Goal: Find specific page/section: Find specific page/section

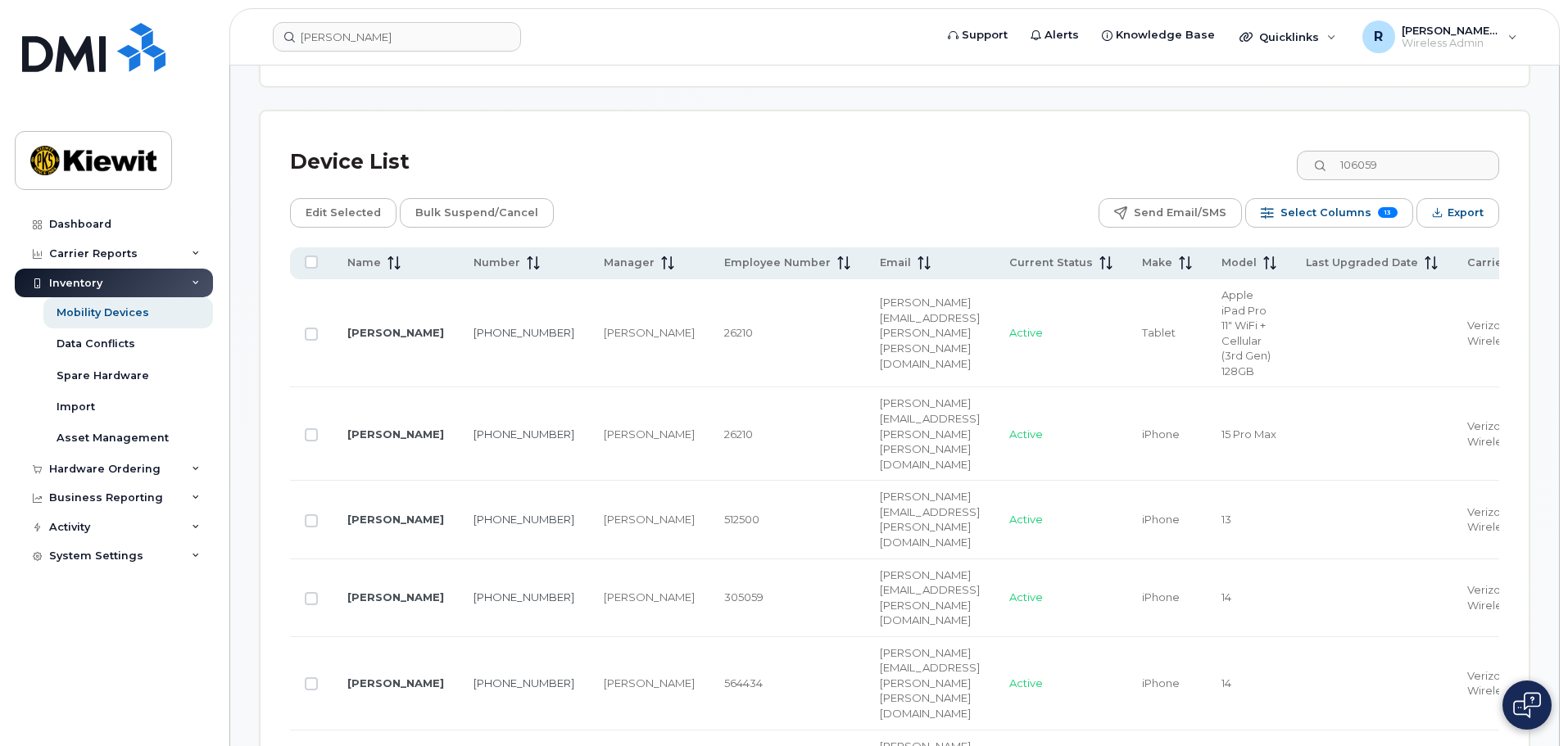
scroll to position [0, 635]
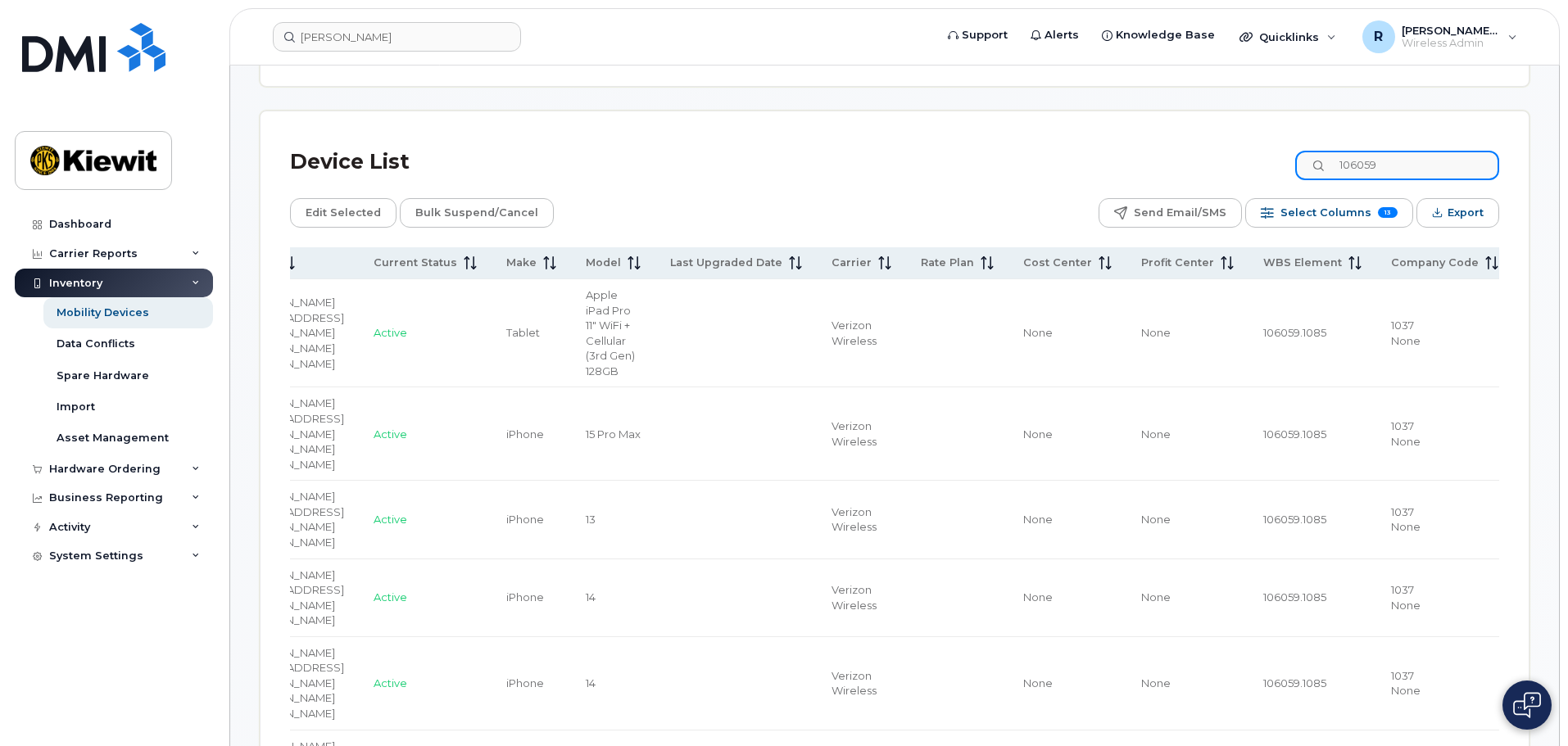
click at [1399, 166] on input "106059" at bounding box center [1396, 166] width 203 height 30
drag, startPoint x: 1394, startPoint y: 151, endPoint x: 1327, endPoint y: 161, distance: 67.7
click at [1327, 161] on input "106059" at bounding box center [1396, 166] width 203 height 30
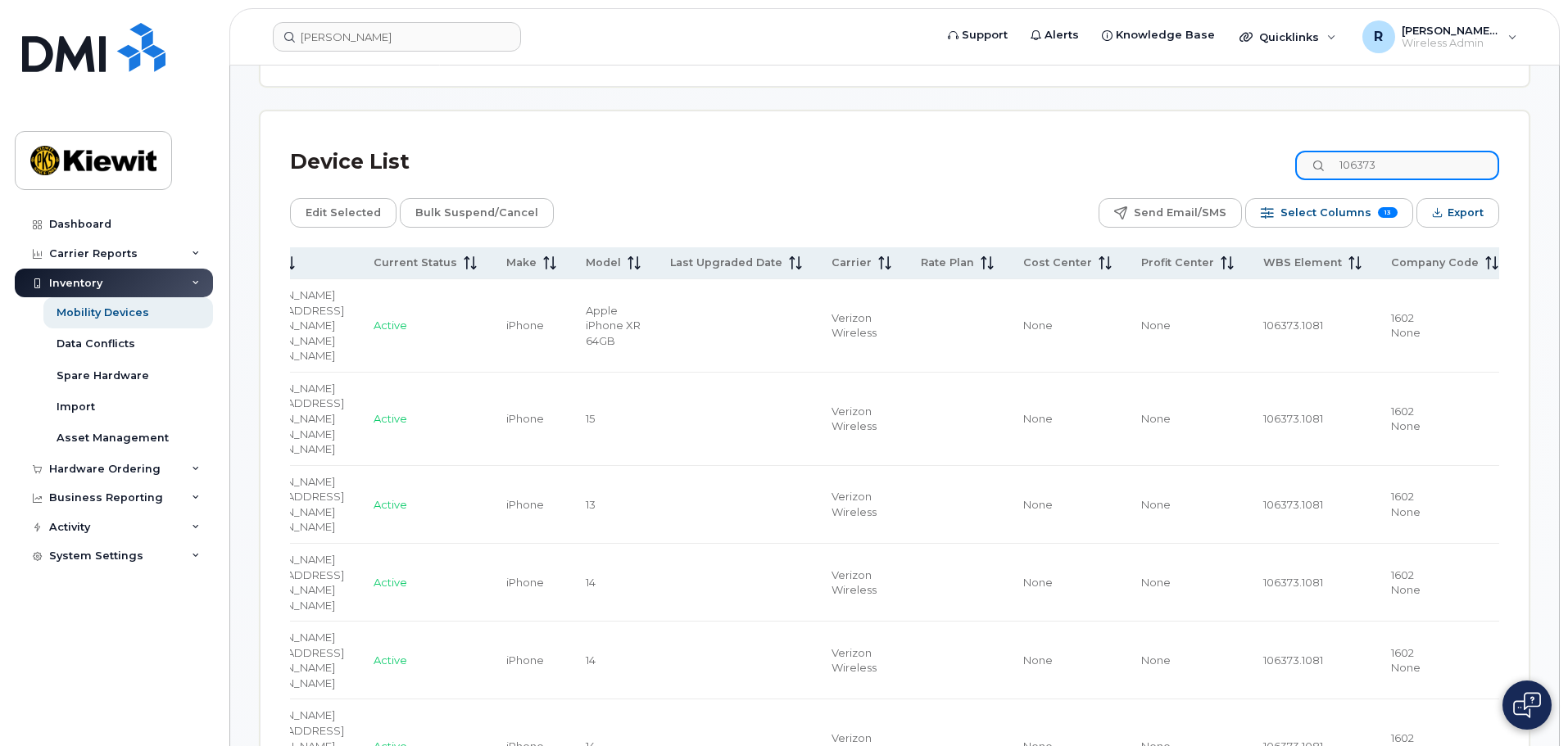
drag, startPoint x: 1414, startPoint y: 156, endPoint x: 1323, endPoint y: 154, distance: 91.0
click at [1324, 156] on input "106373" at bounding box center [1396, 166] width 203 height 30
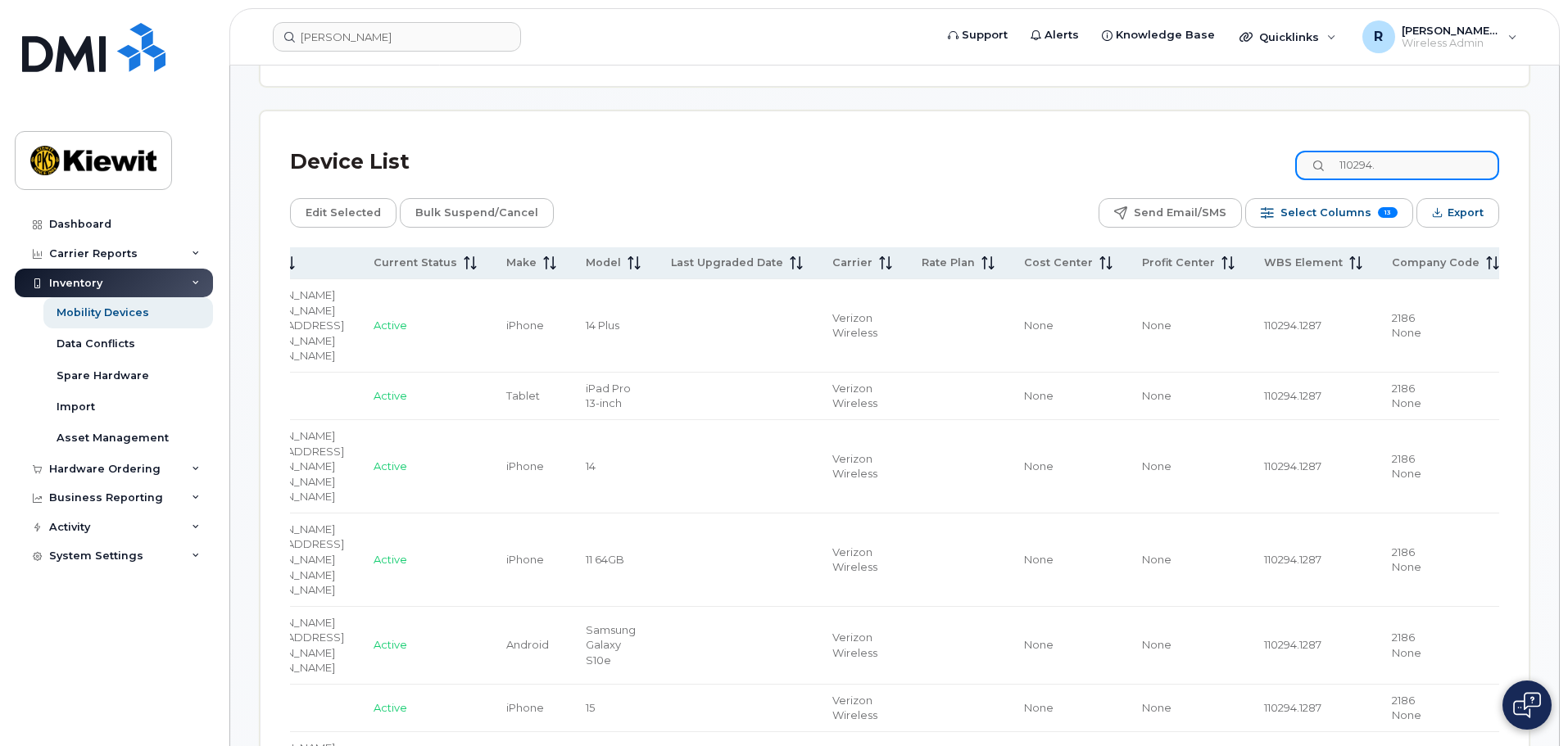
click at [1404, 151] on input "110294." at bounding box center [1396, 166] width 203 height 30
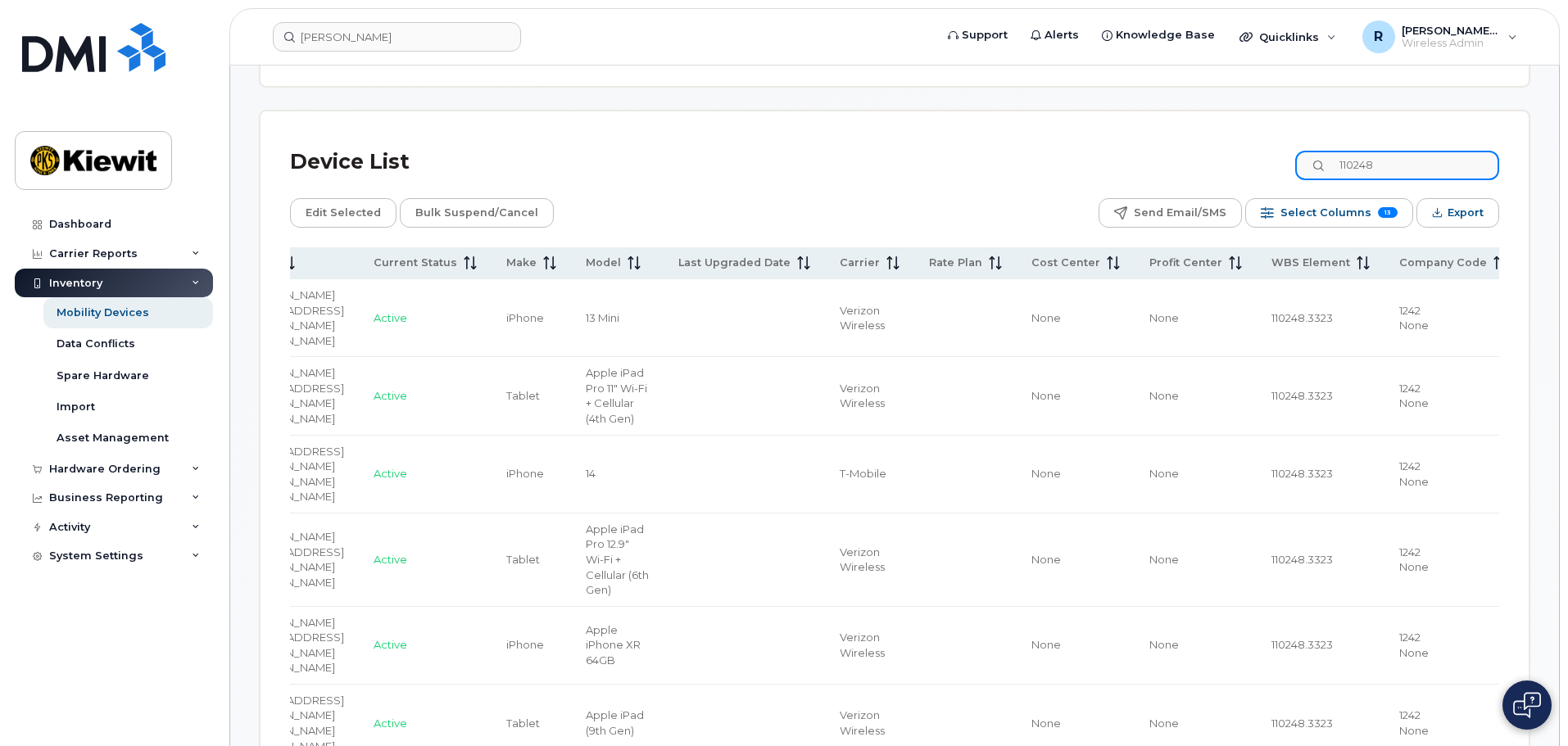
type input "110248"
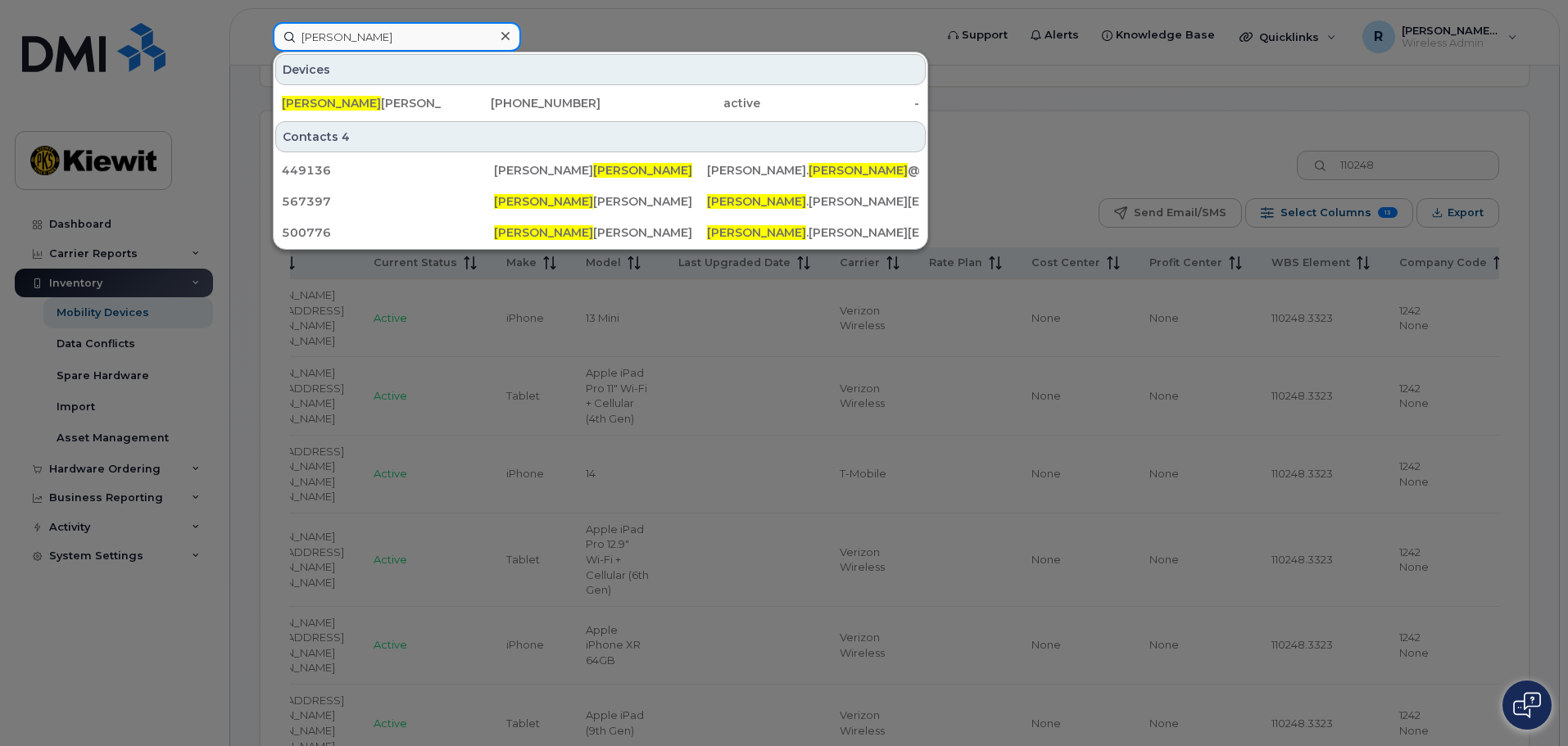
click at [384, 40] on input "brogan" at bounding box center [397, 37] width 248 height 30
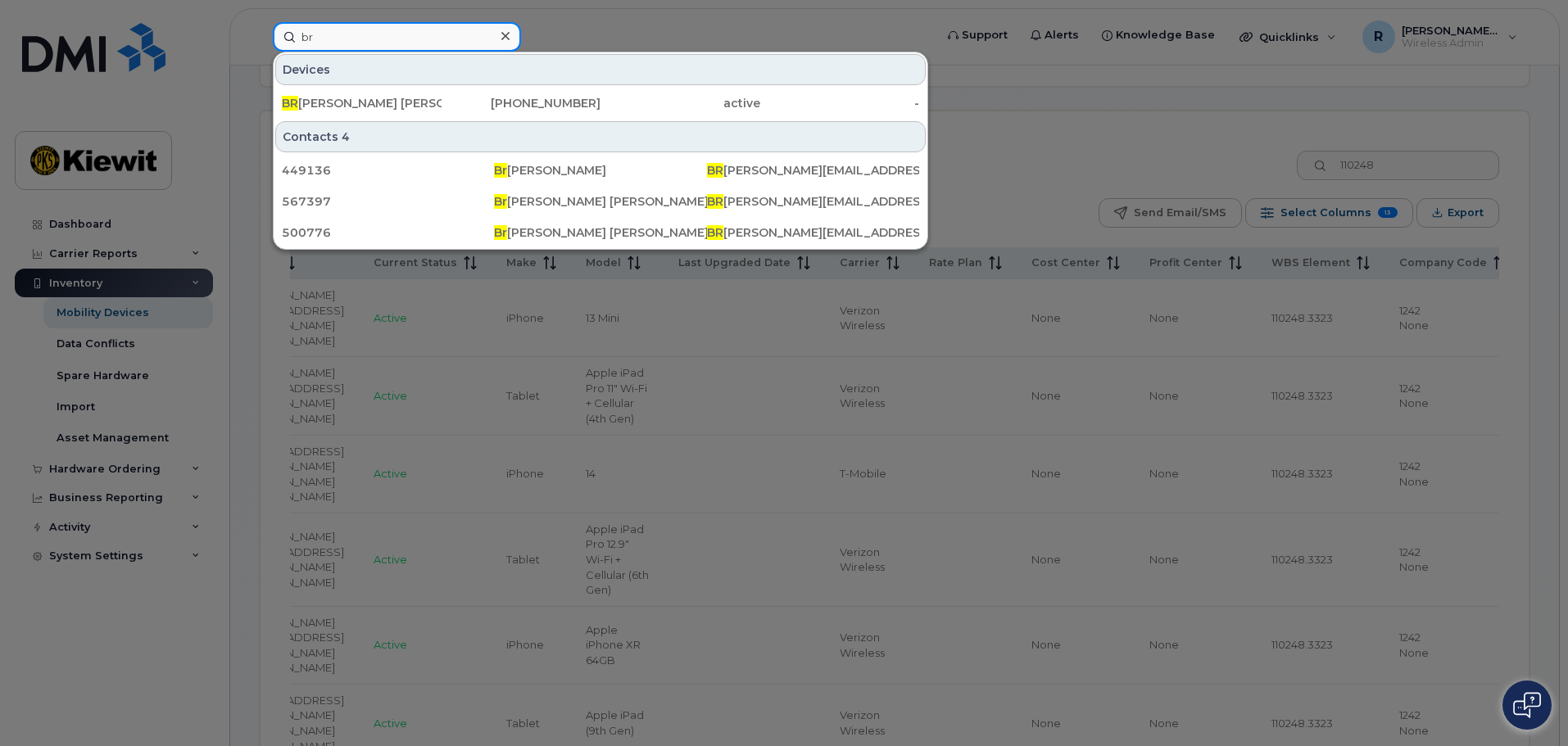
type input "b"
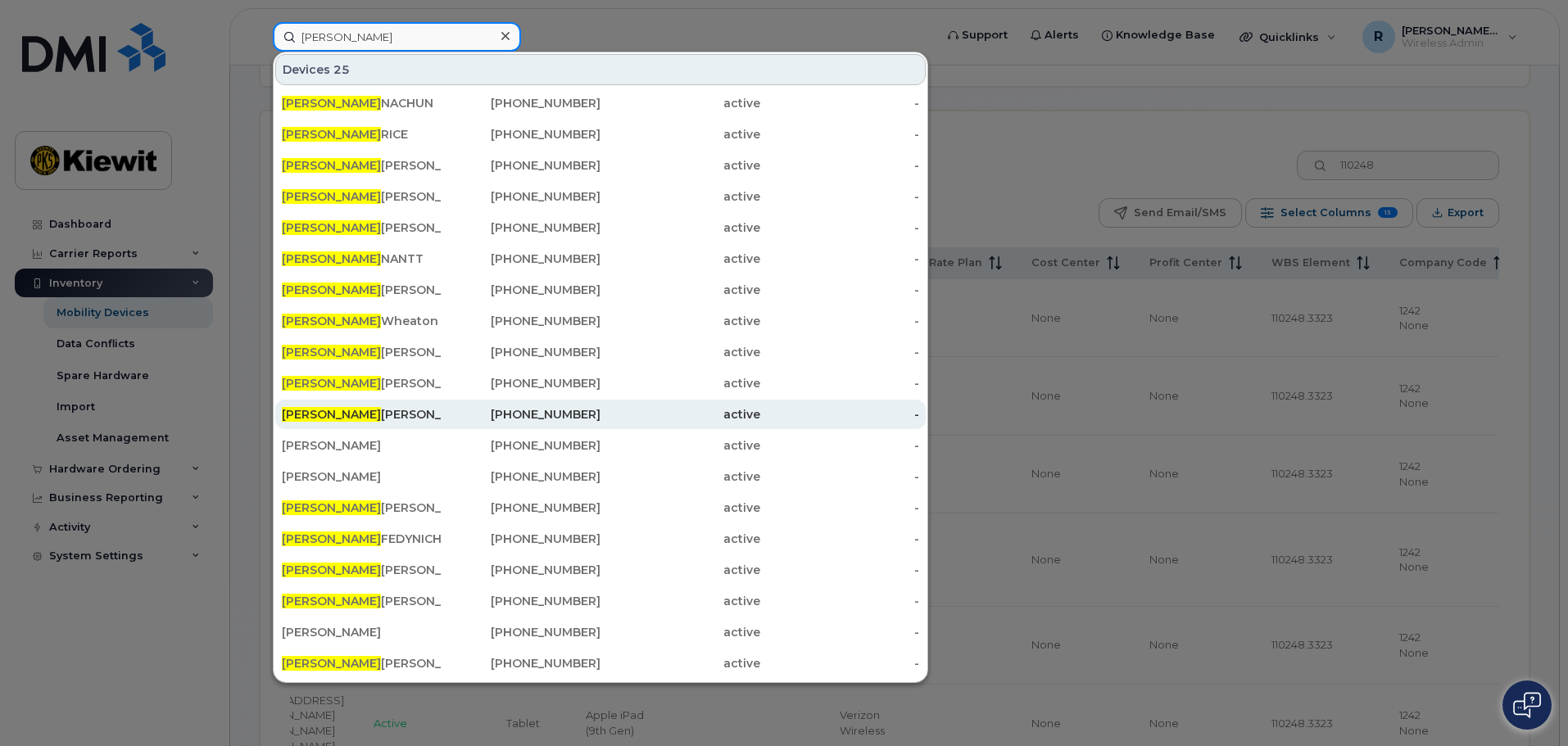
type input "emily"
click at [310, 411] on span "EMILY" at bounding box center [331, 414] width 99 height 15
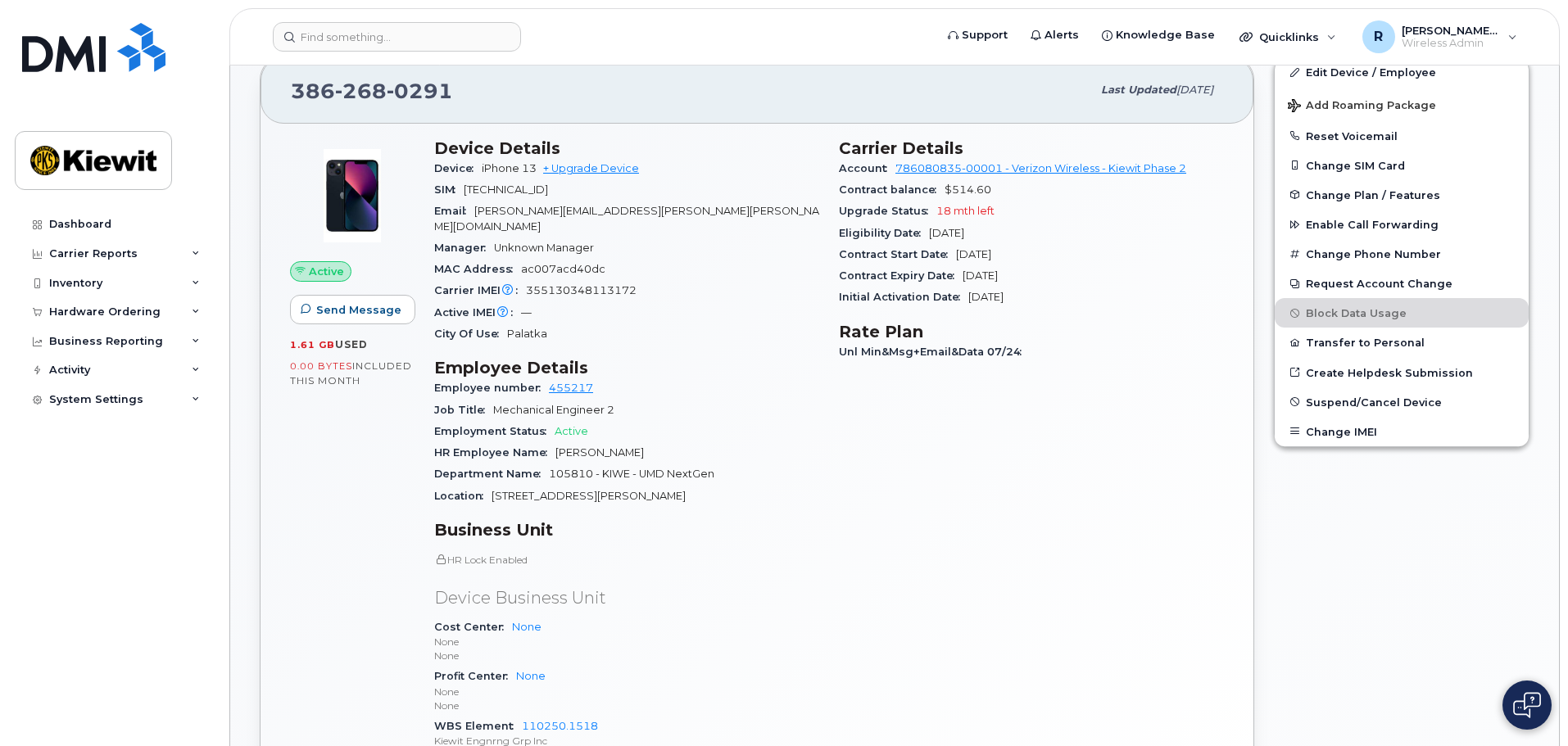
scroll to position [410, 0]
